Goal: Find specific page/section: Find specific page/section

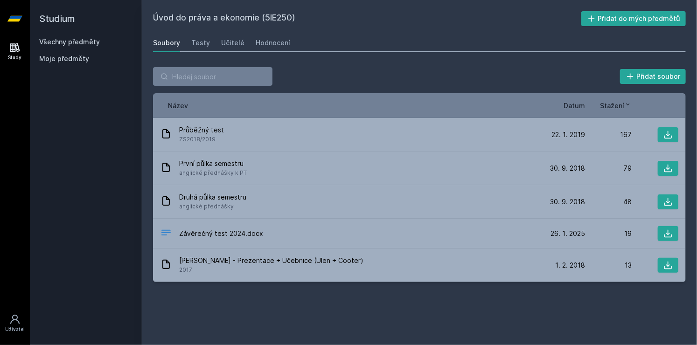
click at [74, 41] on link "Všechny předměty" at bounding box center [69, 42] width 61 height 8
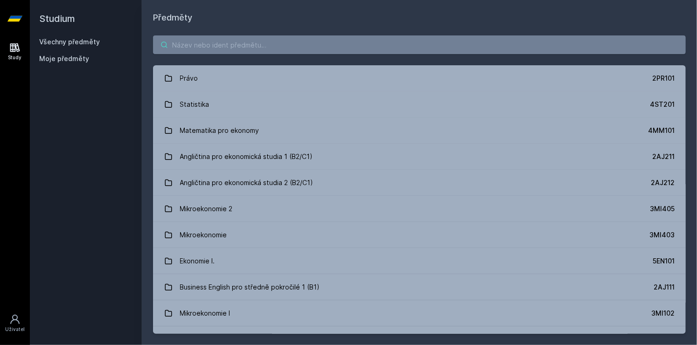
click at [184, 43] on input "search" at bounding box center [419, 44] width 533 height 19
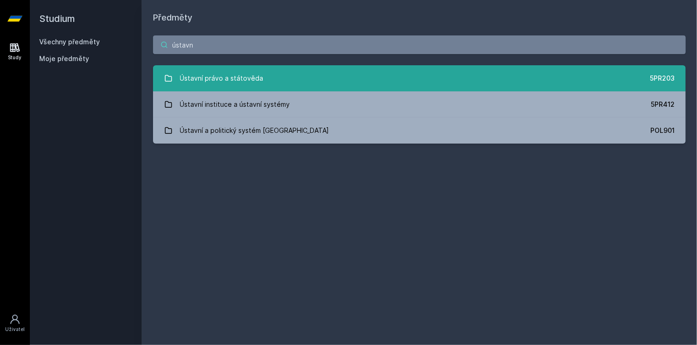
type input "ústavn"
click at [199, 72] on div "Ústavní právo a státověda" at bounding box center [222, 78] width 84 height 19
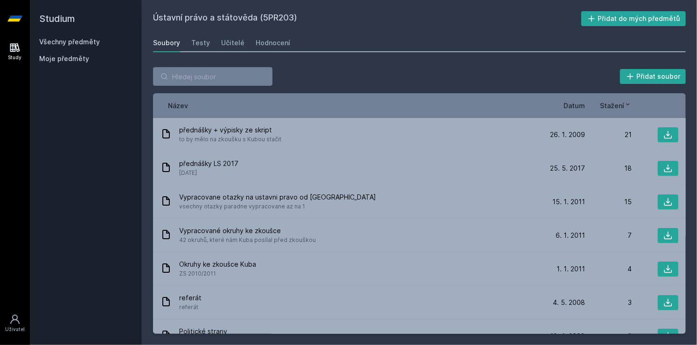
click at [580, 105] on span "Datum" at bounding box center [574, 106] width 21 height 10
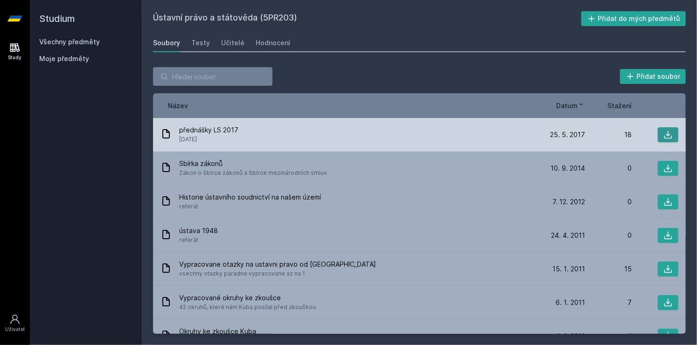
click at [664, 133] on icon at bounding box center [668, 134] width 9 height 9
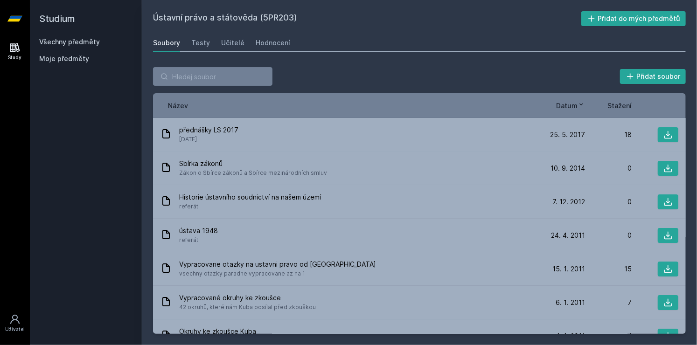
drag, startPoint x: 294, startPoint y: 18, endPoint x: 263, endPoint y: 16, distance: 30.9
click at [263, 16] on h2 "Ústavní právo a státověda (5PR203)" at bounding box center [367, 18] width 428 height 15
click at [266, 17] on h2 "Ústavní právo a státověda (5PR203)" at bounding box center [367, 18] width 428 height 15
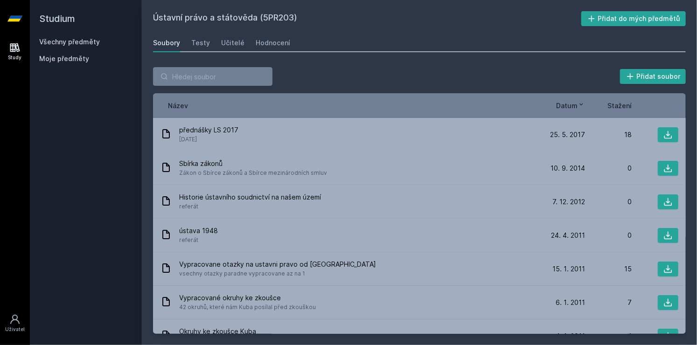
copy h2 "5PR203"
